Goal: Information Seeking & Learning: Learn about a topic

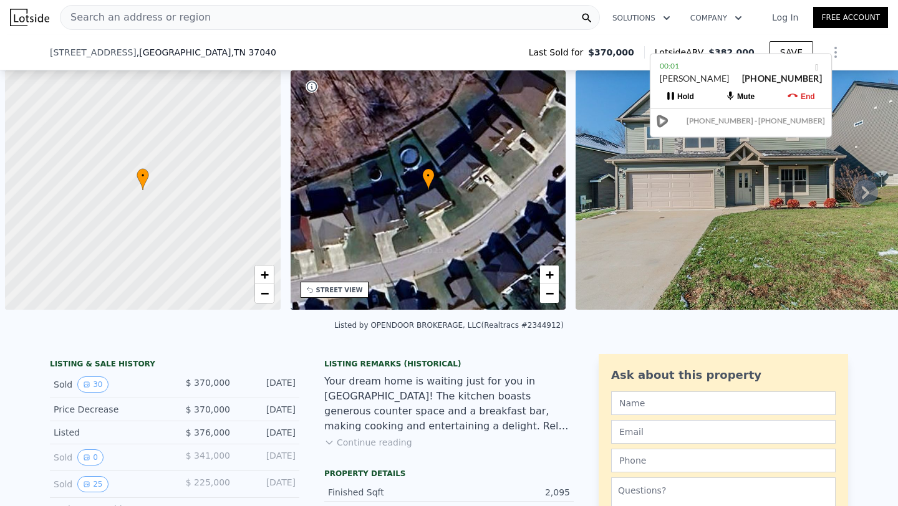
scroll to position [0, 5]
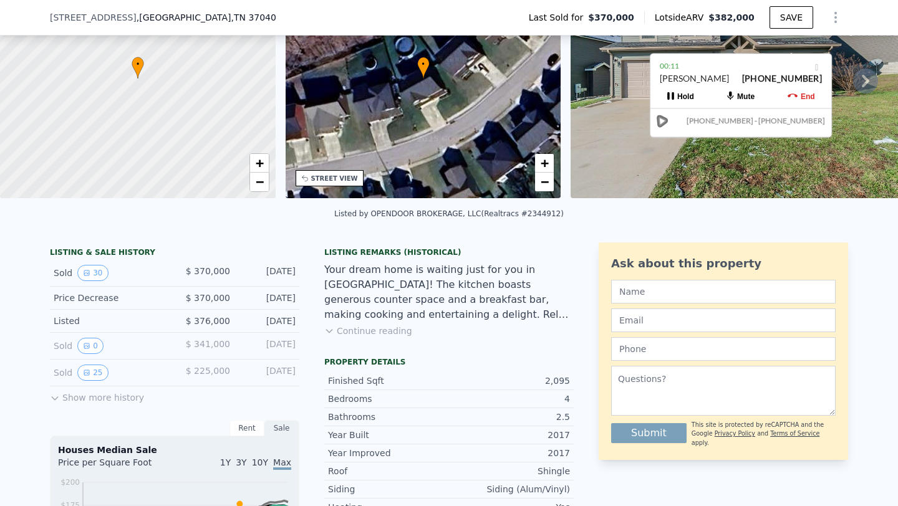
click at [231, 16] on div "[STREET_ADDRESS] Last Sold for $370,000 Lotside ARV $382,000 SAVE" at bounding box center [449, 17] width 798 height 35
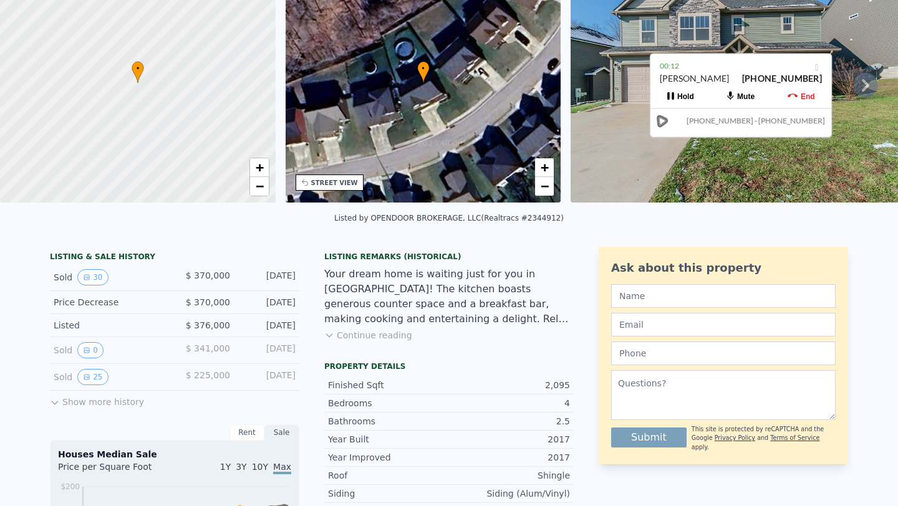
scroll to position [0, 0]
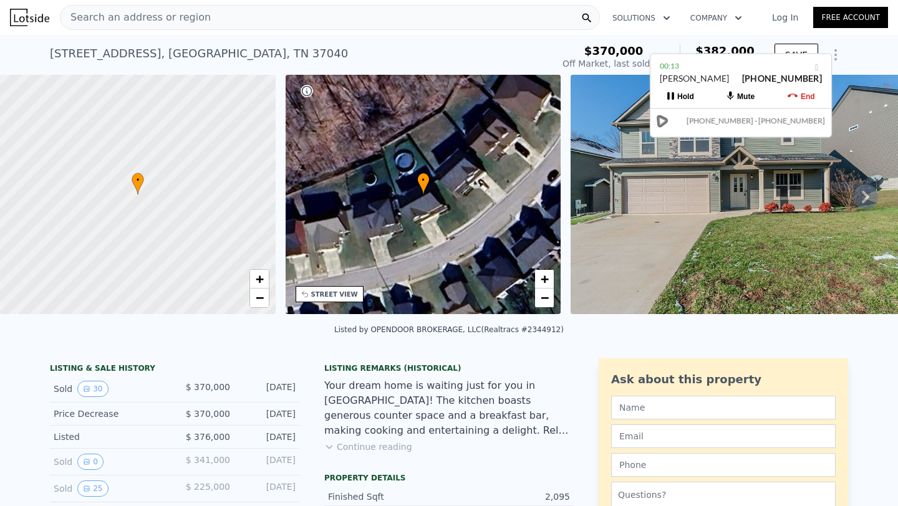
click at [141, 27] on div "Search an address or region" at bounding box center [135, 18] width 150 height 24
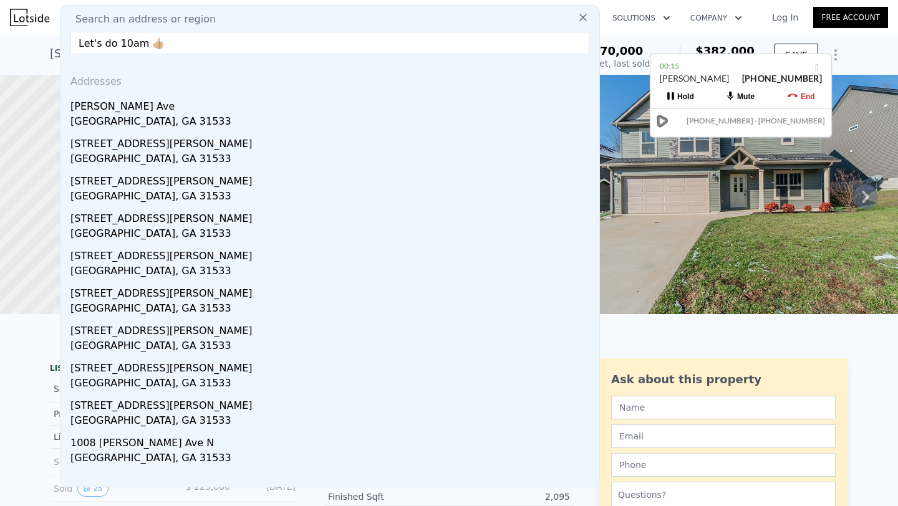
click at [141, 27] on div "Search an address or region Let's do 10am 👍🏼 Addresses [PERSON_NAME][GEOGRAPHIC…" at bounding box center [330, 246] width 540 height 483
click at [161, 49] on input "Let's do 10am 👍🏼" at bounding box center [329, 43] width 519 height 22
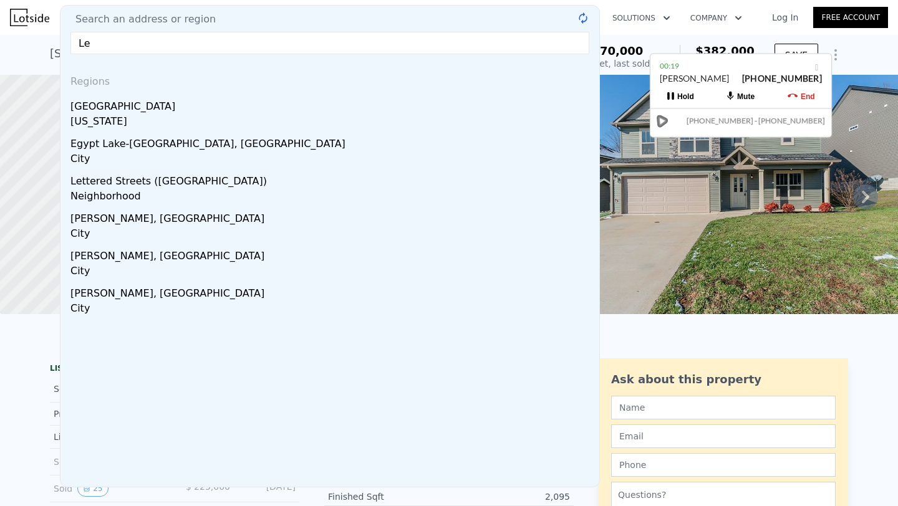
type input "L"
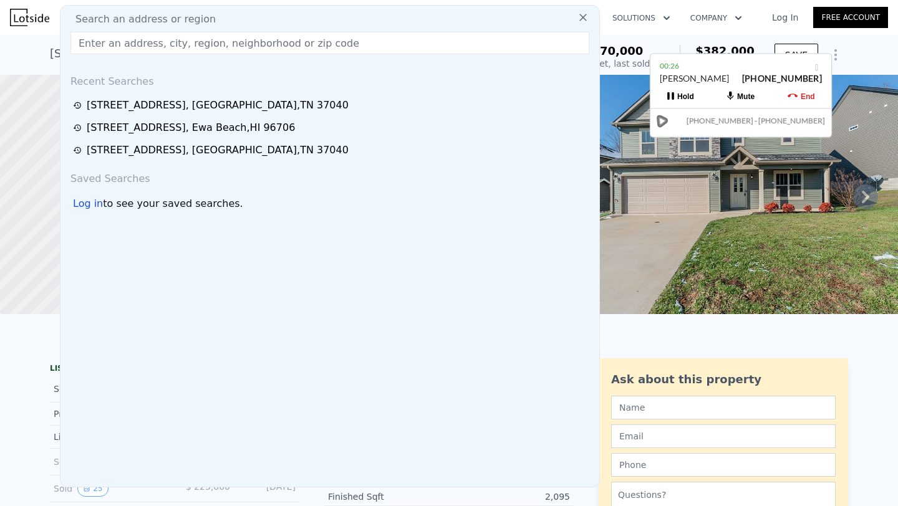
click at [789, 92] on icon at bounding box center [793, 96] width 10 height 10
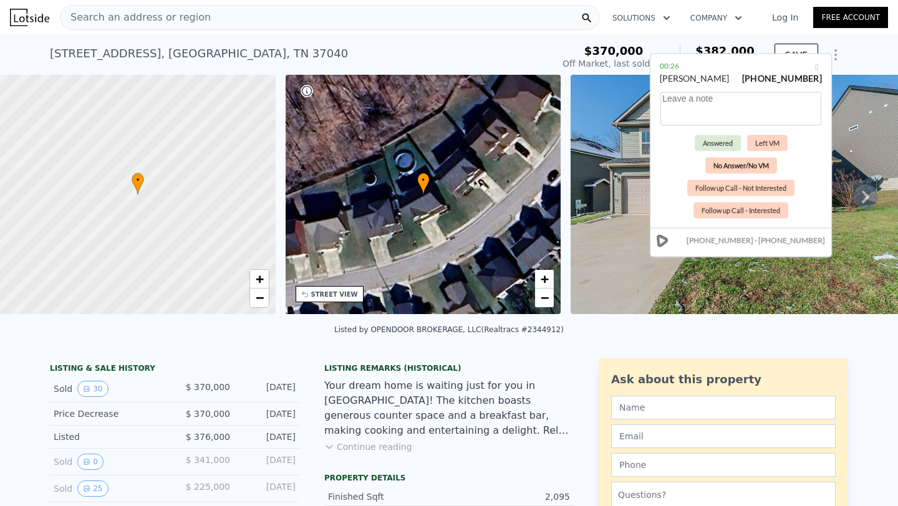
click at [723, 163] on button "No Answer/No VM" at bounding box center [741, 166] width 72 height 16
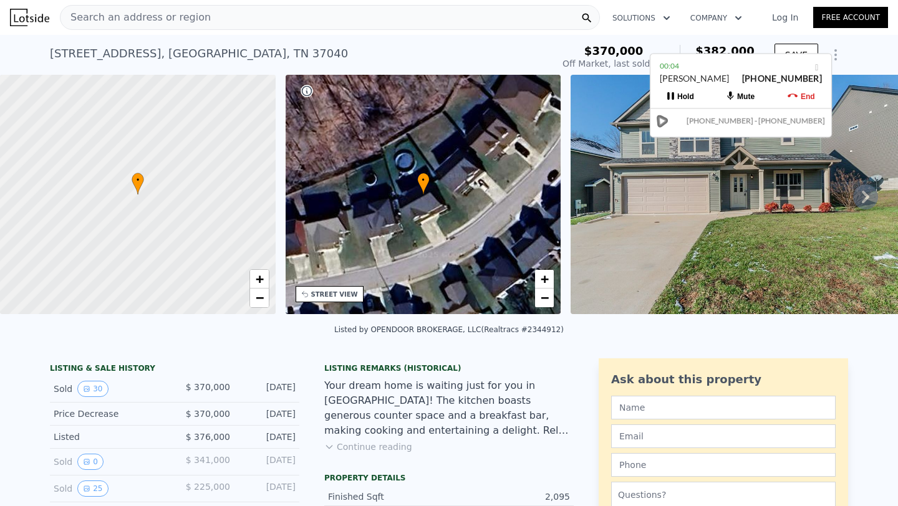
click at [170, 14] on span "Search an address or region" at bounding box center [135, 17] width 150 height 15
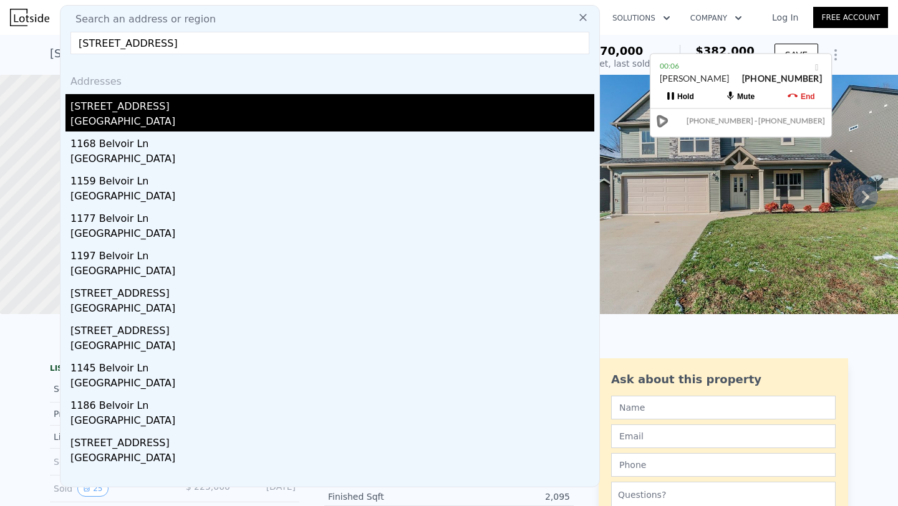
type input "[STREET_ADDRESS]"
click at [128, 105] on div "[STREET_ADDRESS]" at bounding box center [332, 104] width 524 height 20
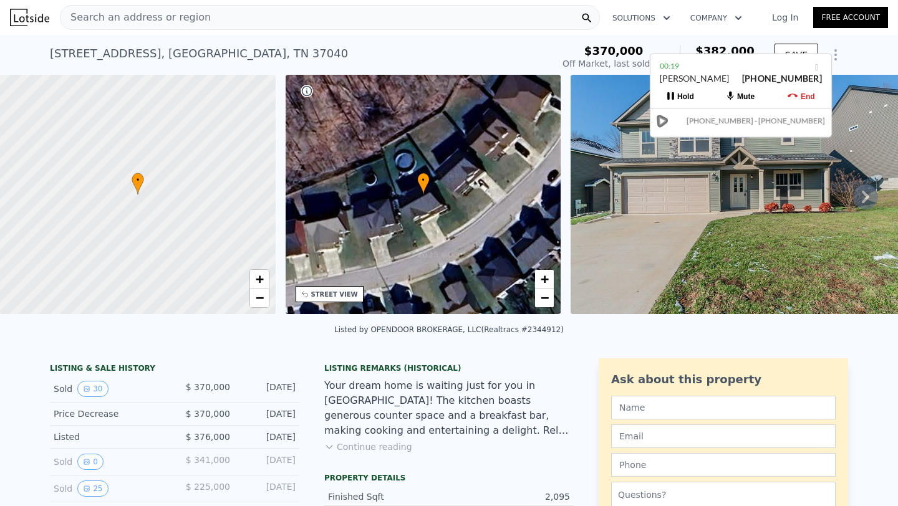
scroll to position [132, 0]
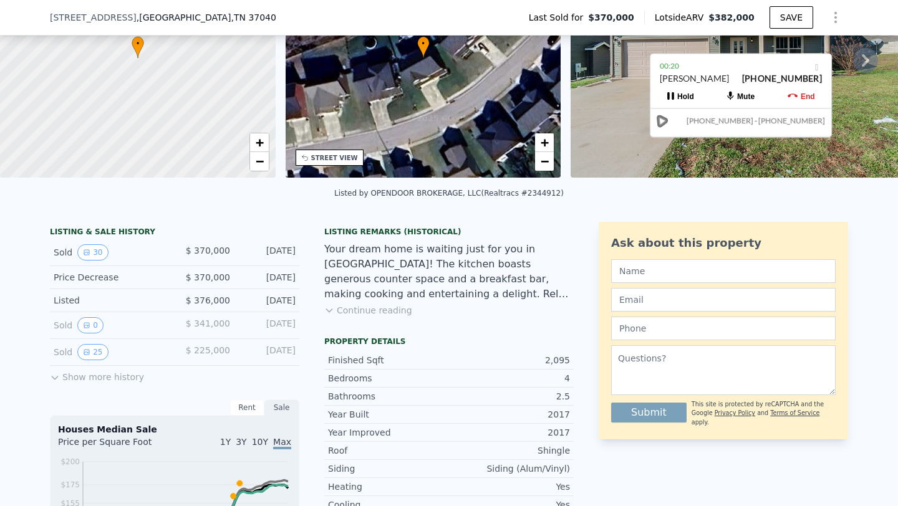
click at [358, 312] on button "Continue reading" at bounding box center [368, 310] width 88 height 12
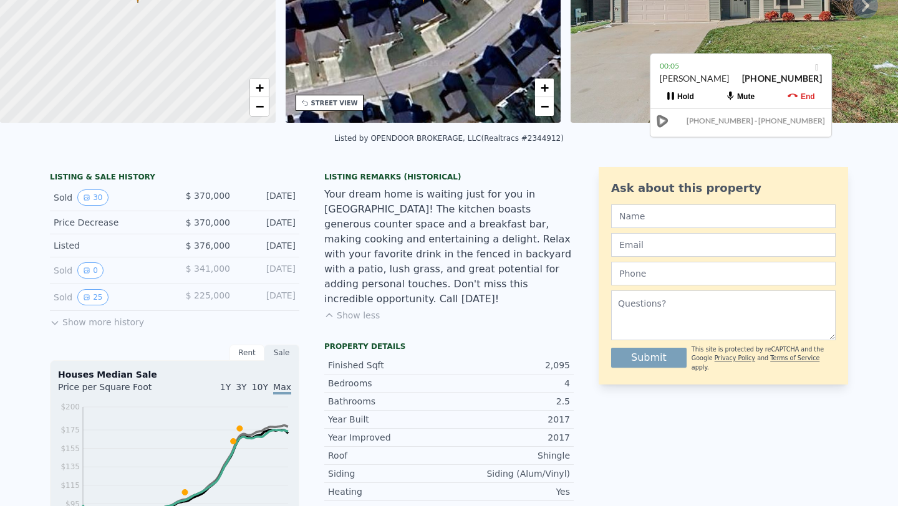
scroll to position [0, 0]
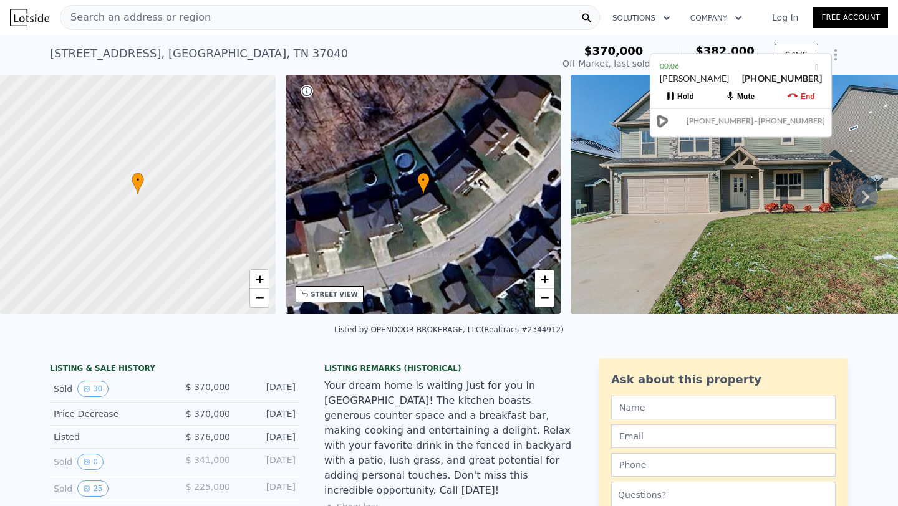
click at [171, 20] on span "Search an address or region" at bounding box center [135, 17] width 150 height 15
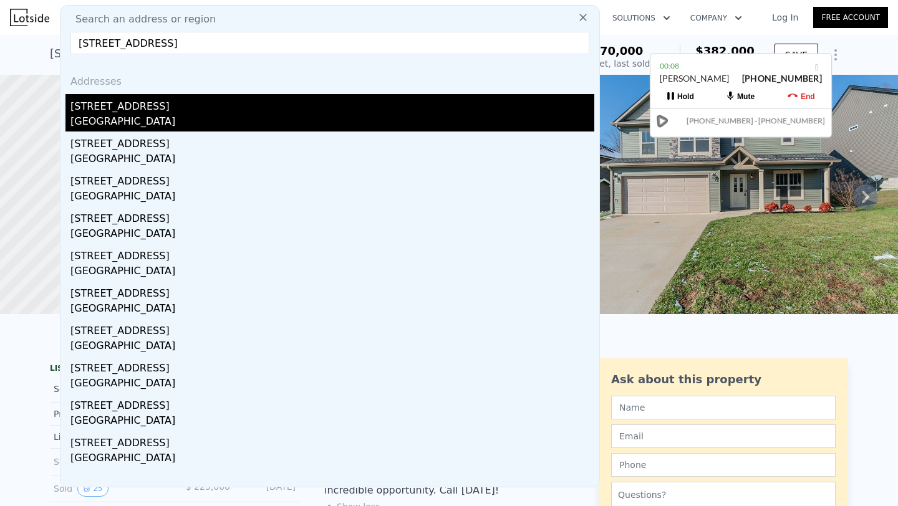
type input "[STREET_ADDRESS]"
click at [150, 110] on div "[STREET_ADDRESS]" at bounding box center [332, 104] width 524 height 20
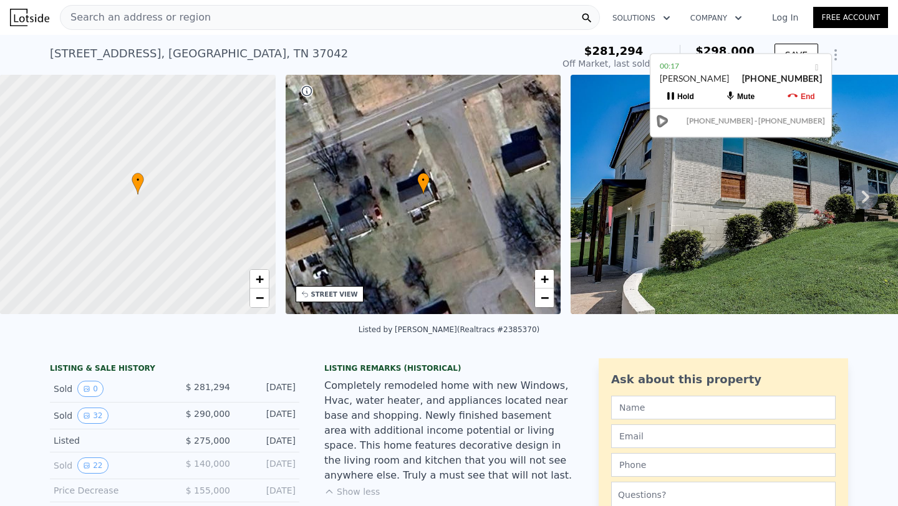
click at [869, 197] on icon at bounding box center [865, 197] width 25 height 25
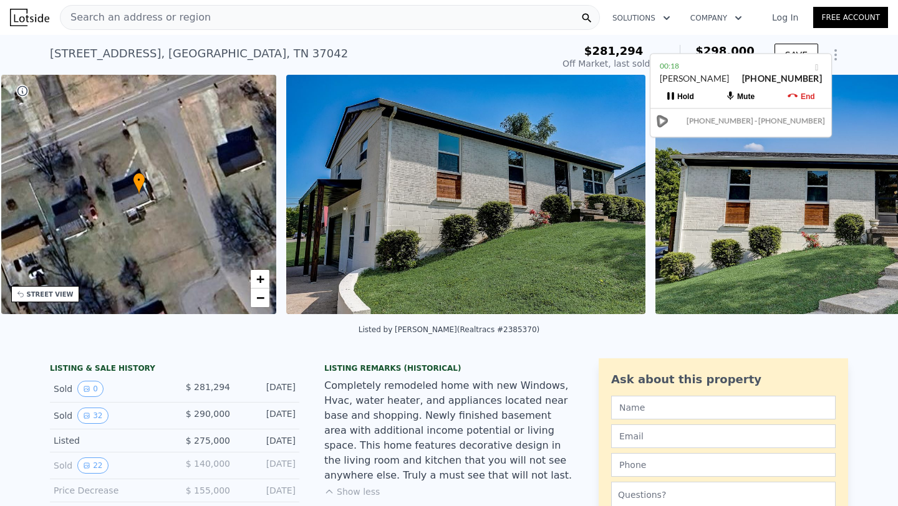
click at [869, 197] on img at bounding box center [835, 194] width 360 height 239
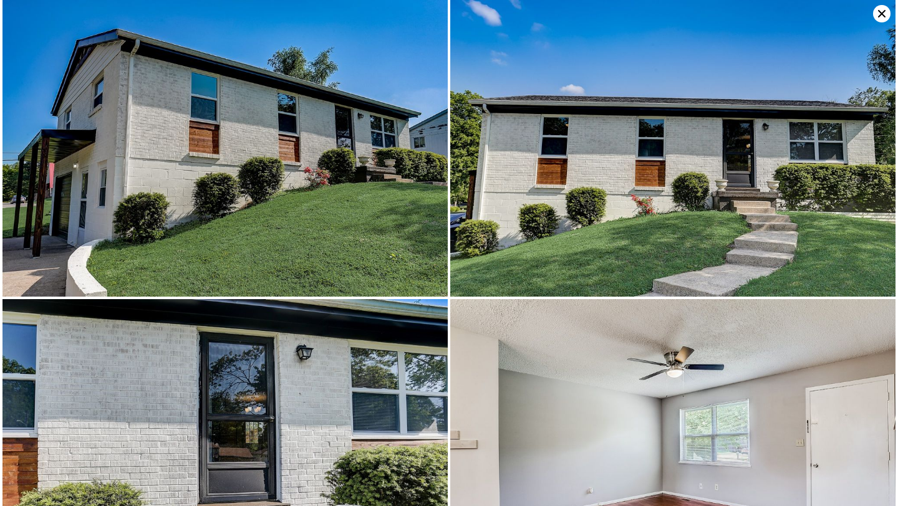
click at [883, 14] on icon at bounding box center [881, 13] width 7 height 7
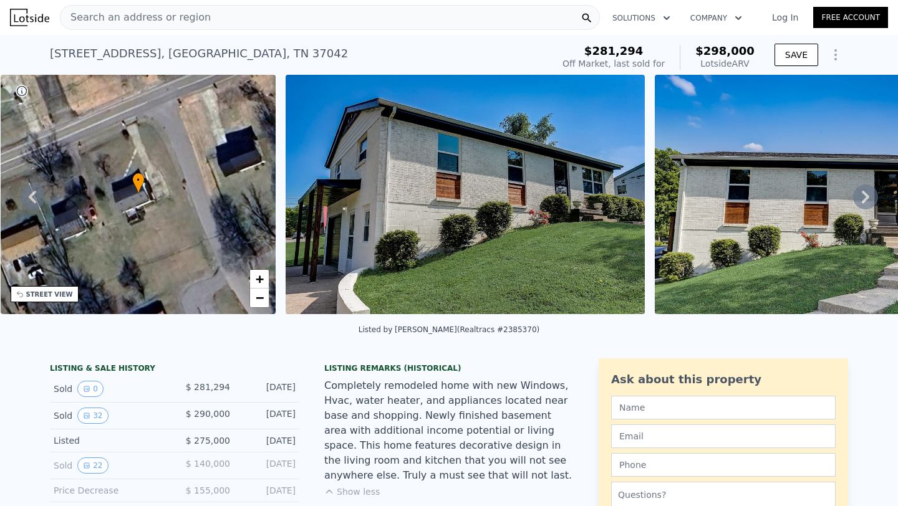
click at [98, 16] on span "Search an address or region" at bounding box center [135, 17] width 150 height 15
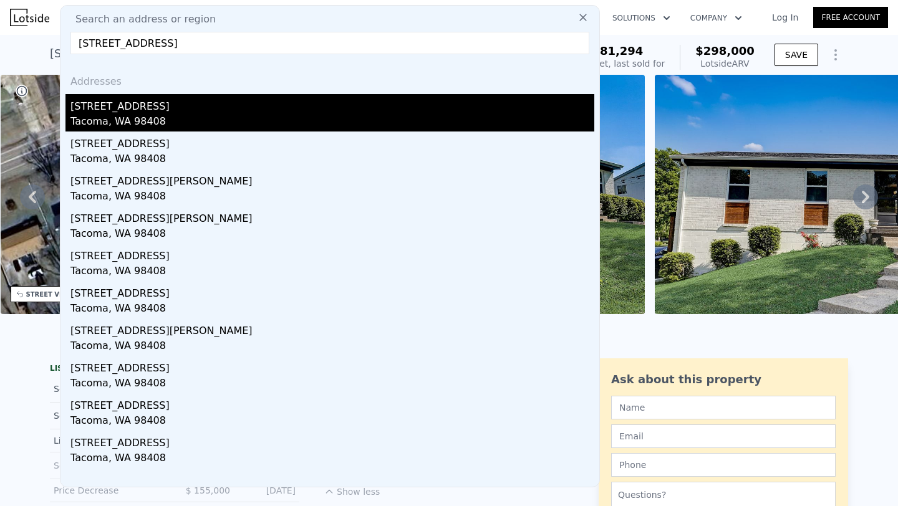
type input "[STREET_ADDRESS]"
click at [152, 117] on div "Tacoma, WA 98408" at bounding box center [332, 122] width 524 height 17
type input "2"
type input "0.75"
type input "2"
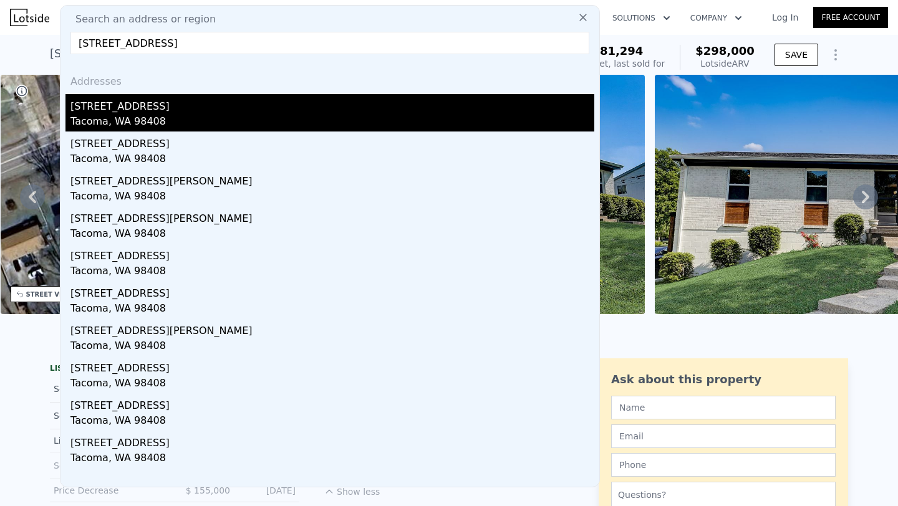
type input "976"
type input "1752"
type input "4625"
type input "8094"
type input "$ 498,000"
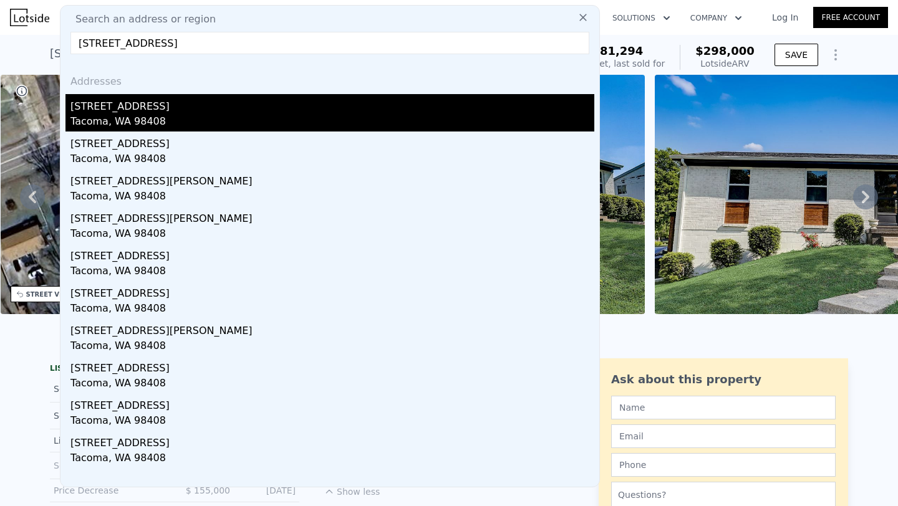
type input "6"
type input "$ 207,626"
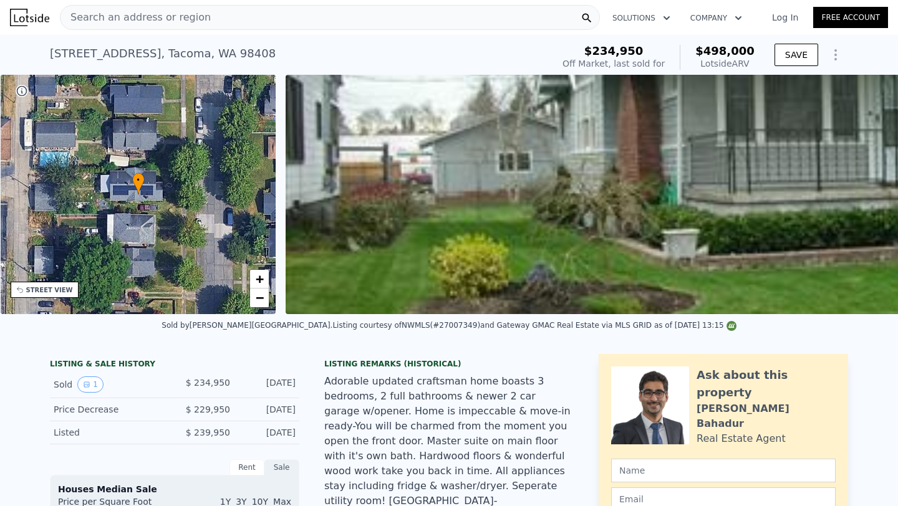
type input "$ 503,000"
type input "$ 211,364"
checkbox input "false"
